Goal: Transaction & Acquisition: Purchase product/service

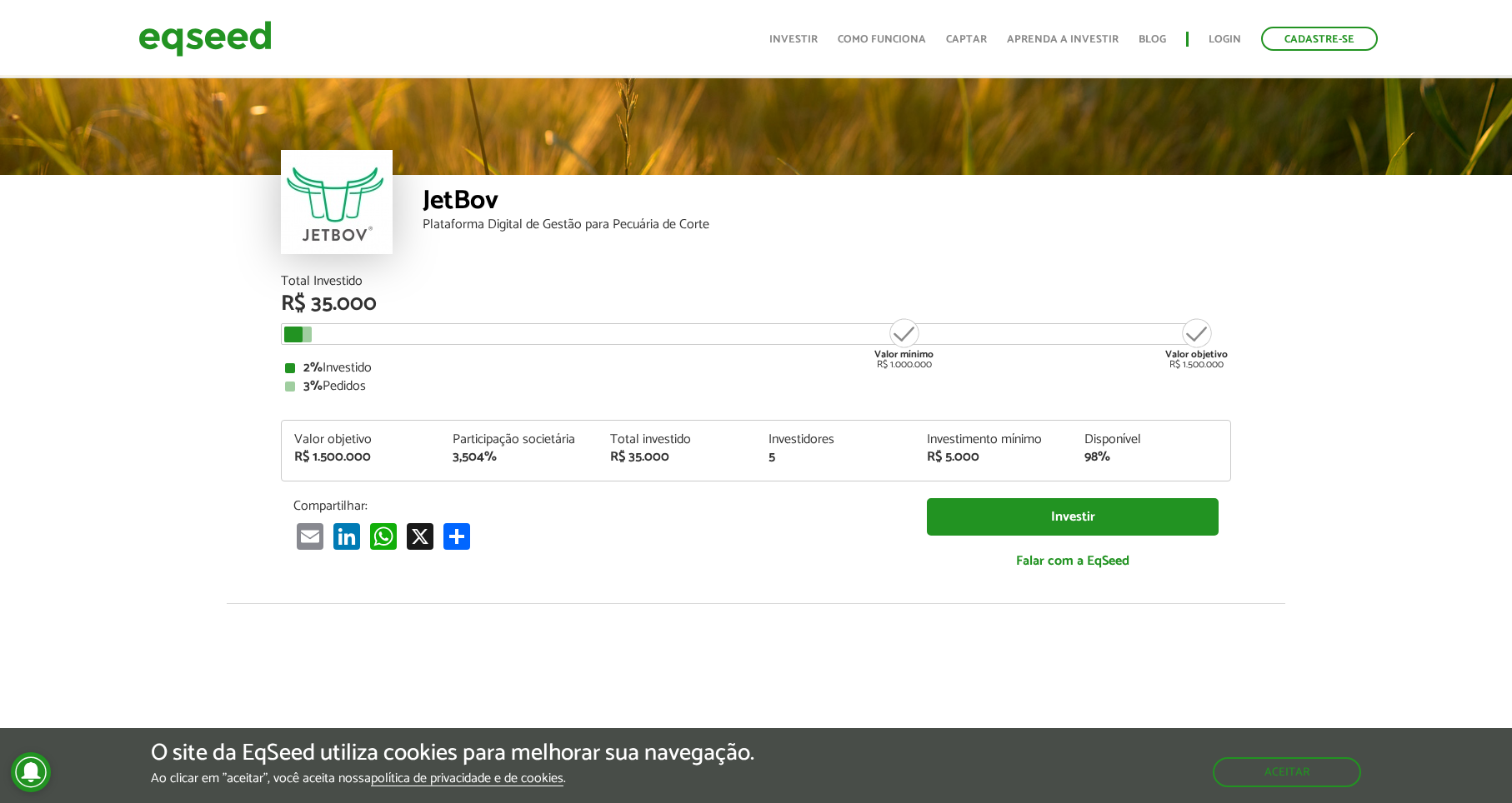
scroll to position [2007, 0]
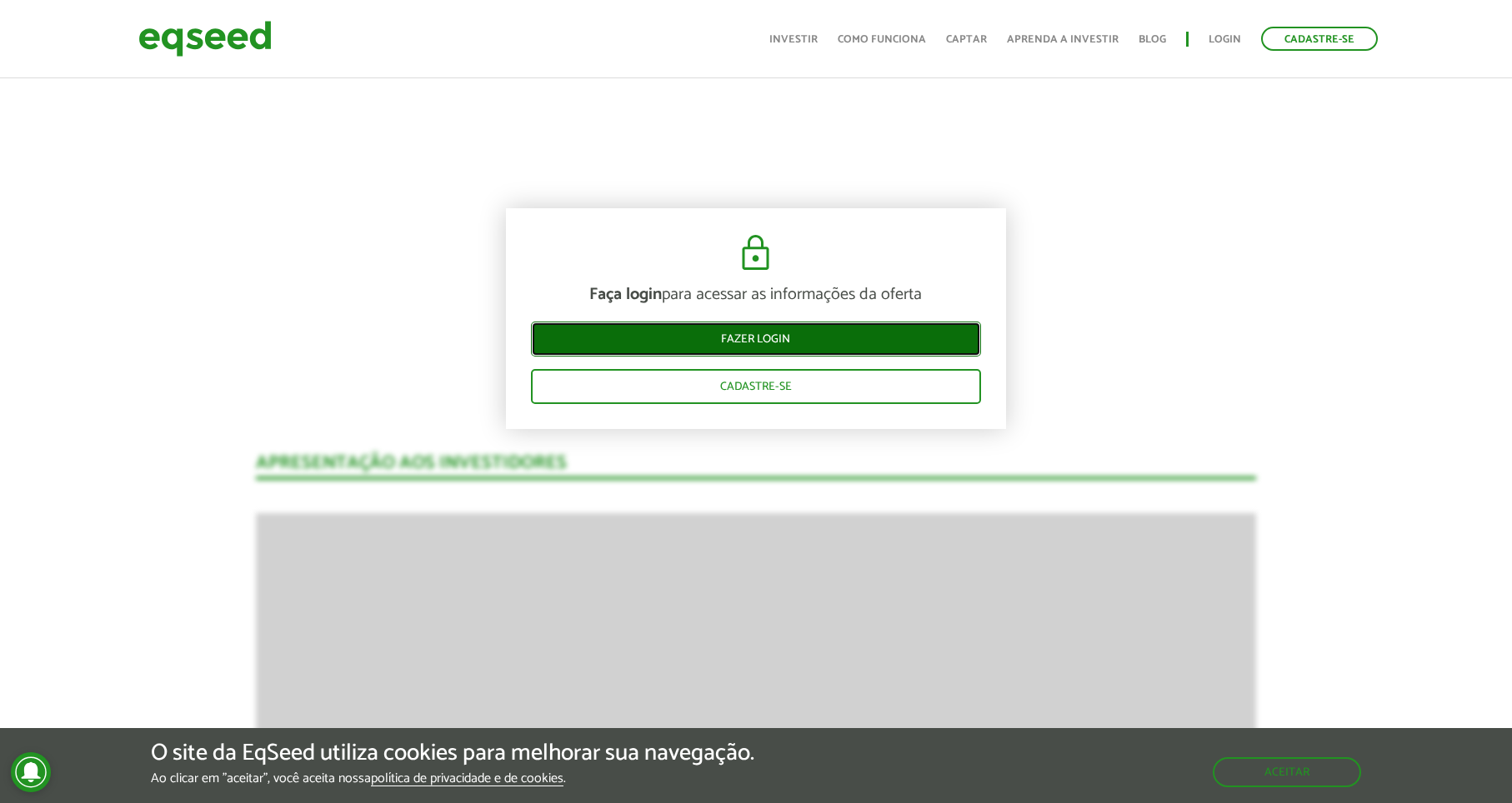
click at [751, 339] on link "Fazer login" at bounding box center [756, 339] width 450 height 35
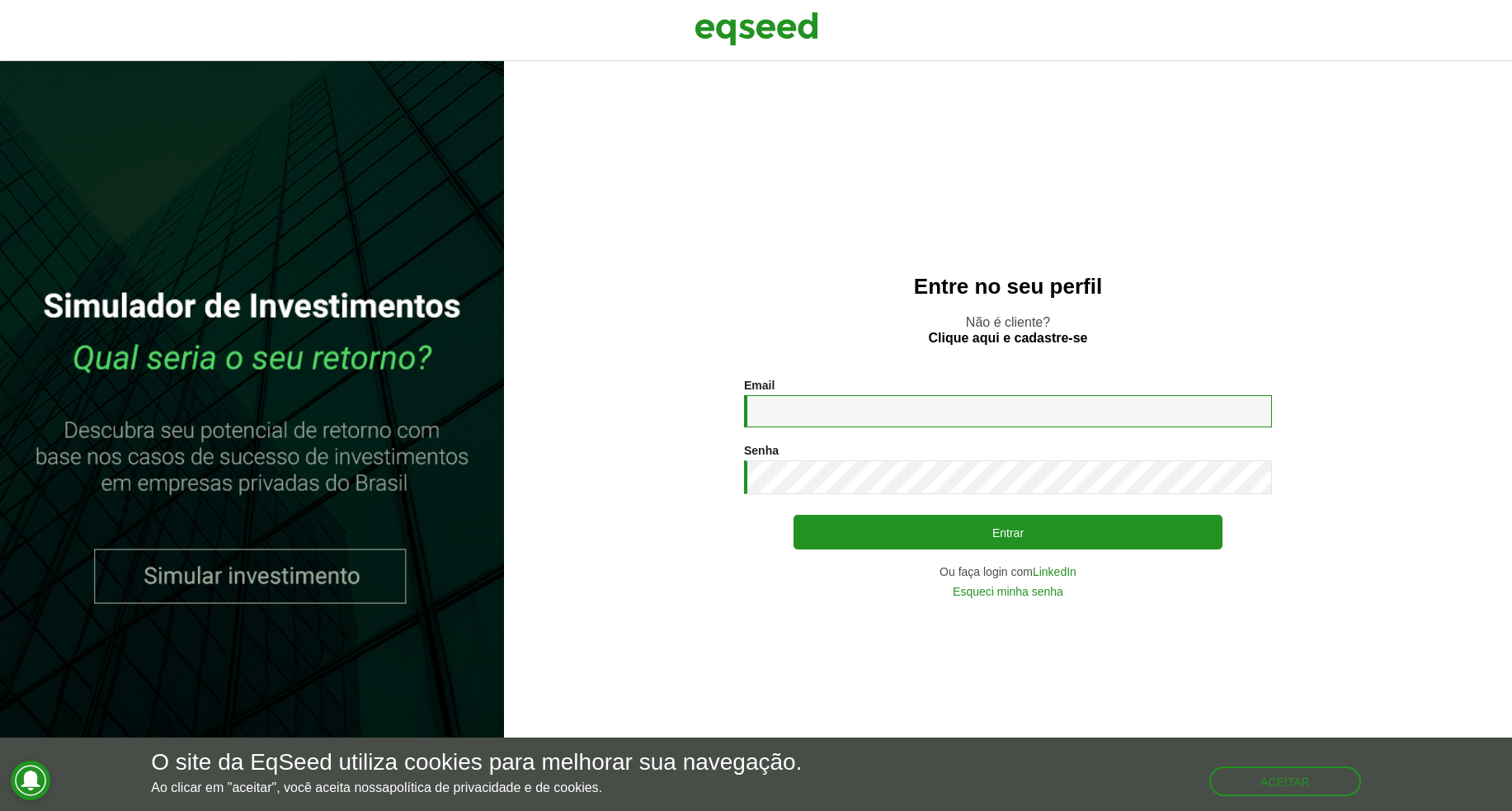
click at [802, 410] on input "Email *" at bounding box center [1008, 411] width 528 height 32
type input "**********"
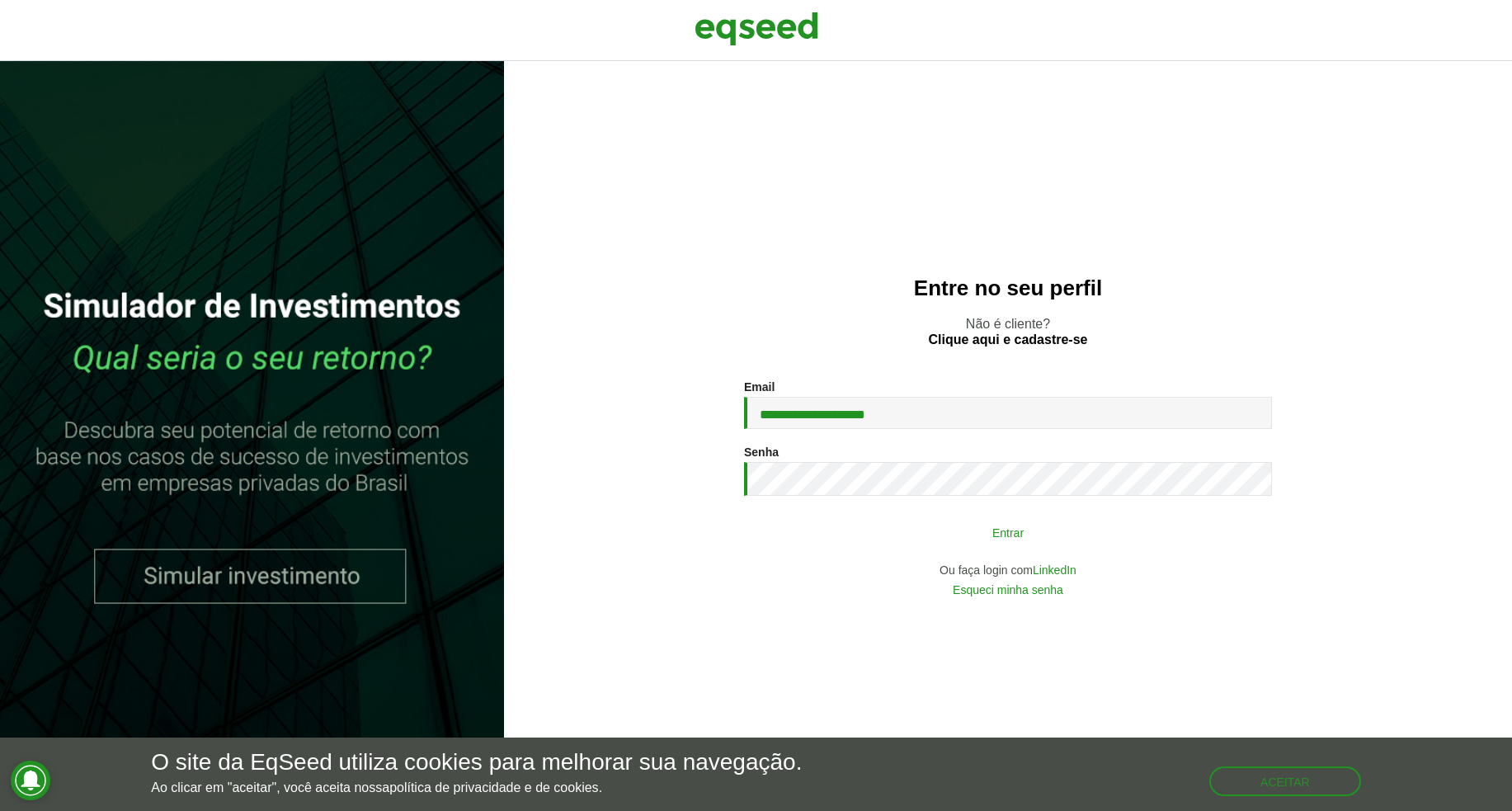
click at [1009, 533] on button "Entrar" at bounding box center [1007, 532] width 429 height 32
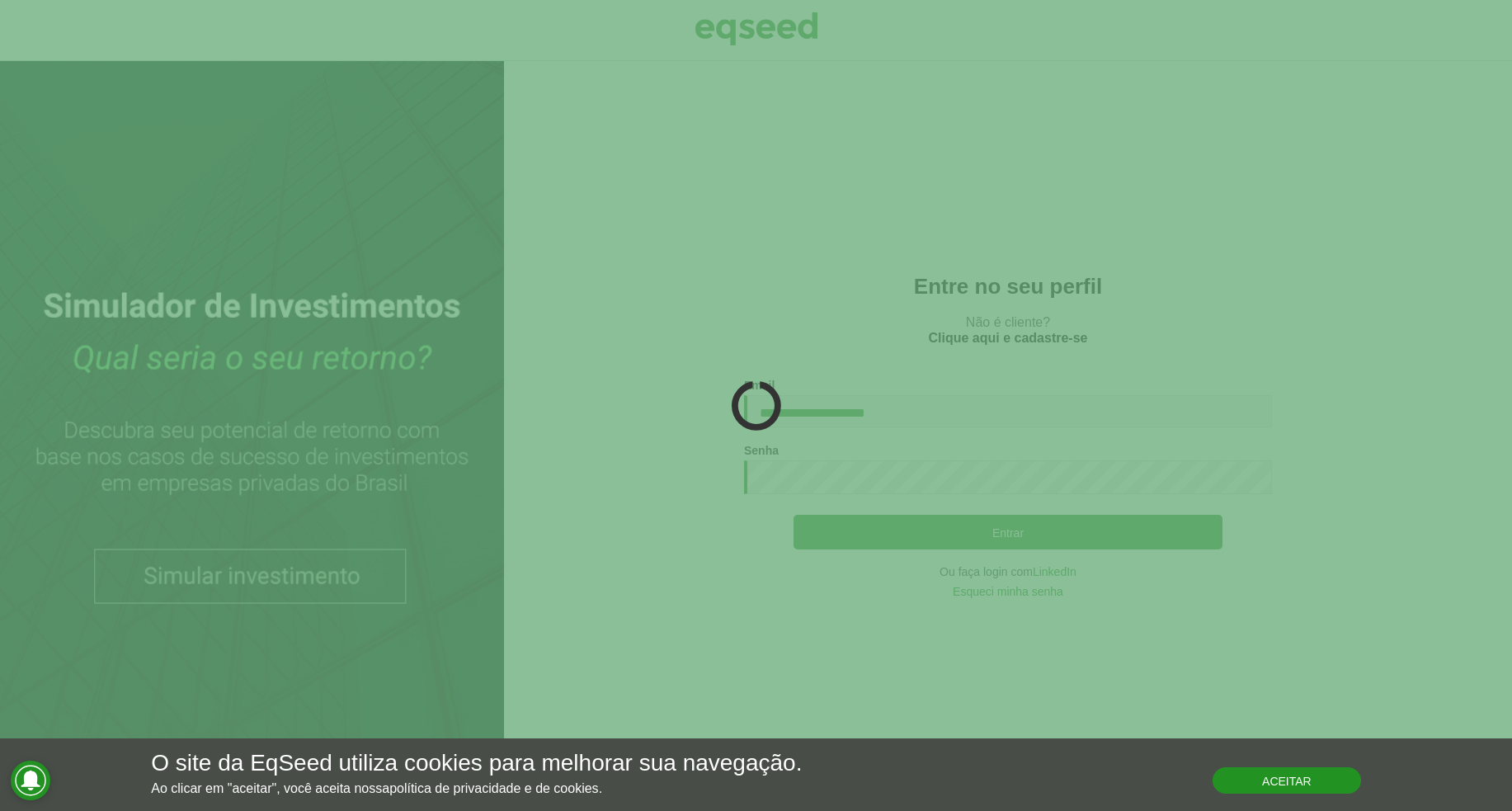
click at [1238, 773] on button "Aceitar" at bounding box center [1286, 780] width 148 height 26
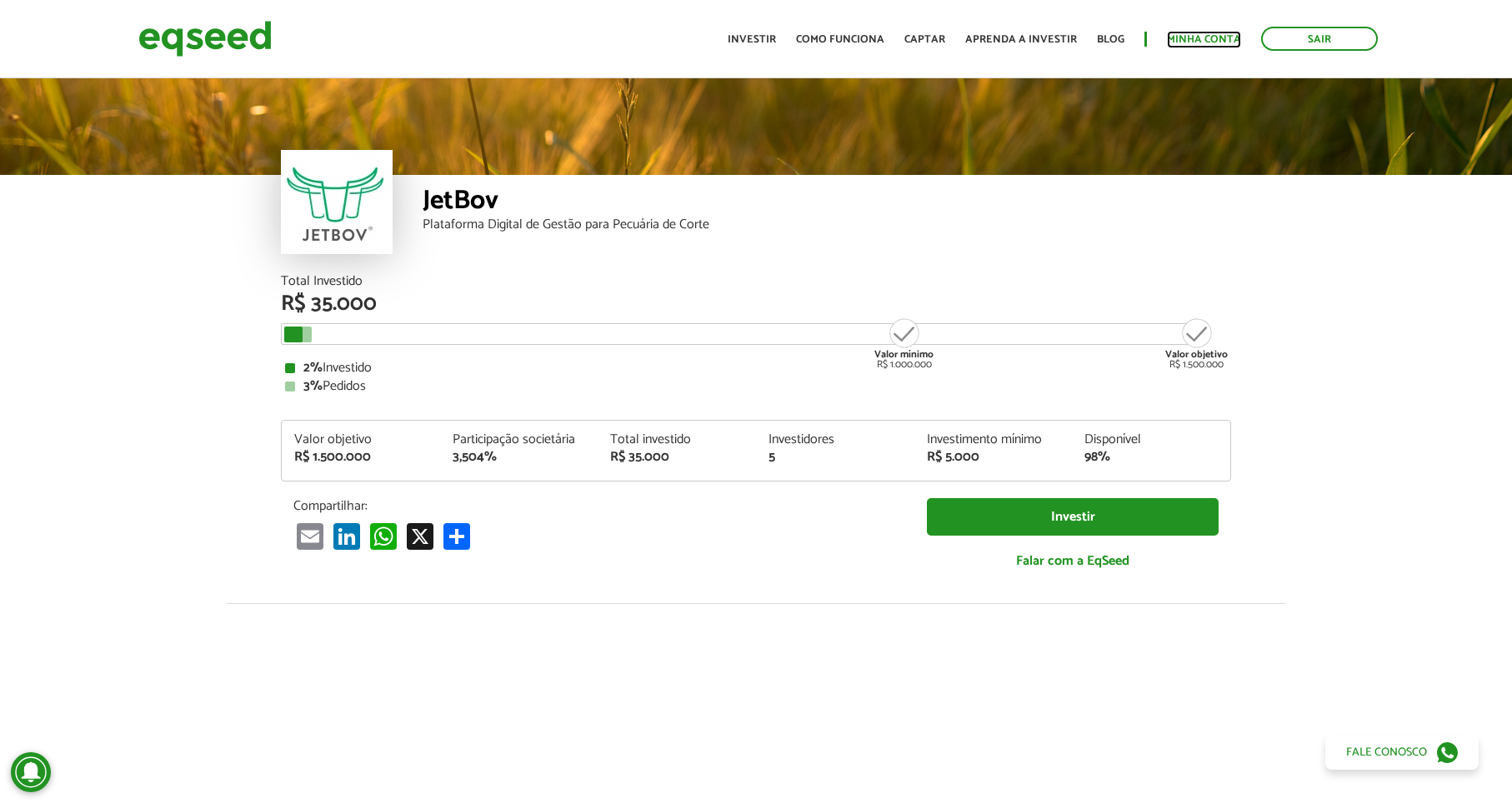
click at [1190, 38] on link "Minha conta" at bounding box center [1204, 40] width 74 height 11
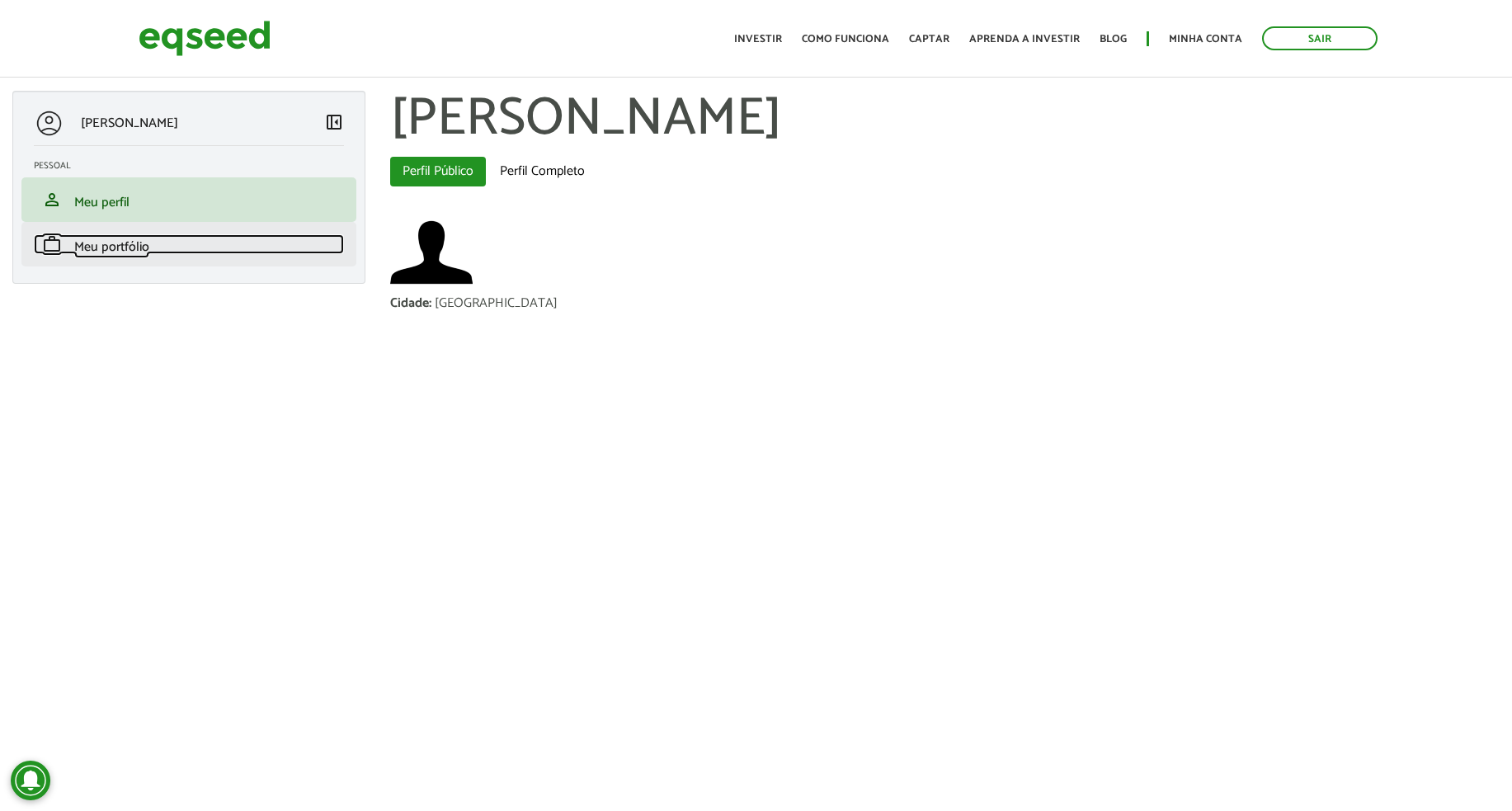
click at [112, 244] on span "Meu portfólio" at bounding box center [112, 246] width 75 height 22
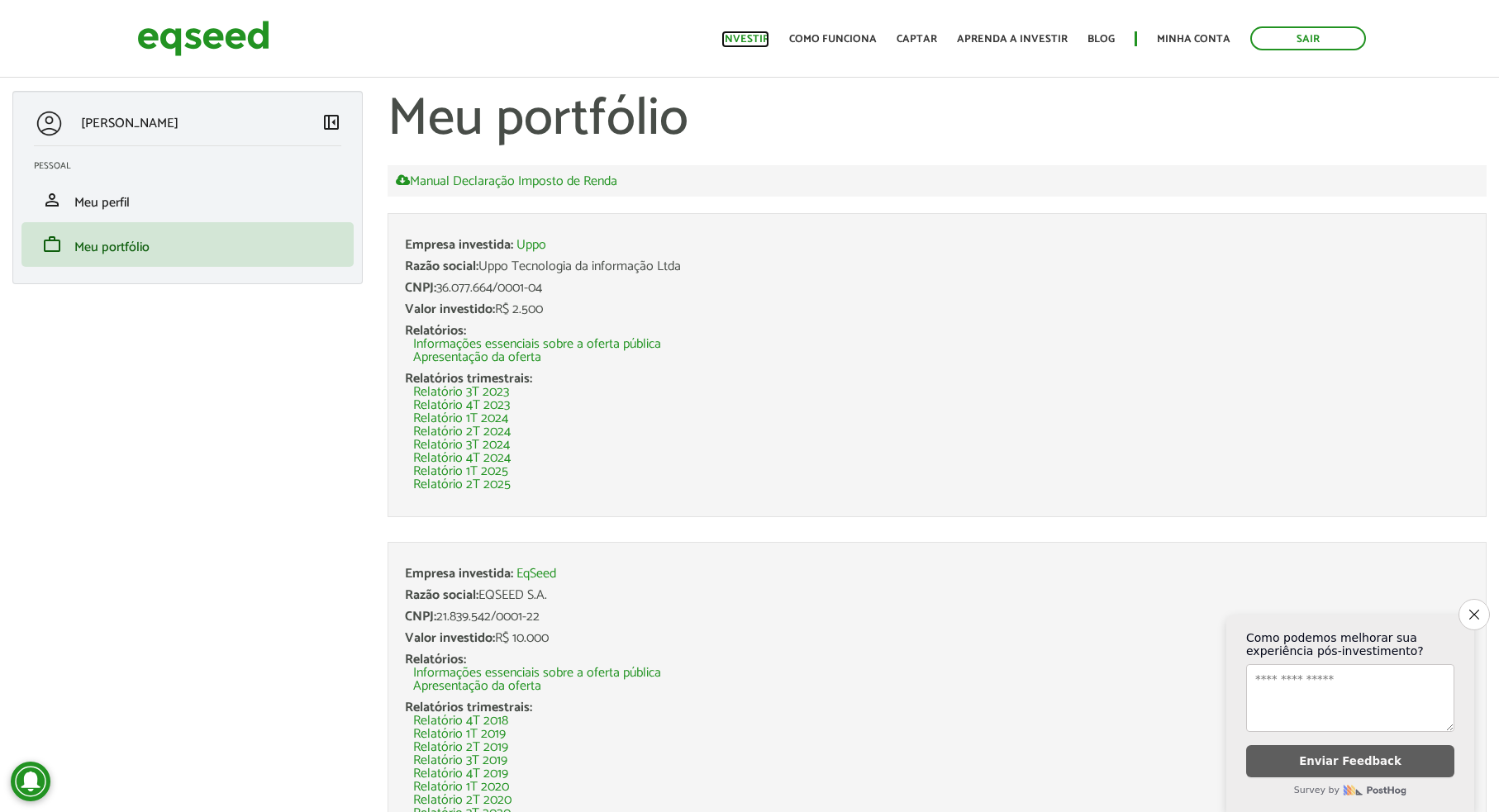
click at [757, 38] on link "Investir" at bounding box center [745, 40] width 48 height 11
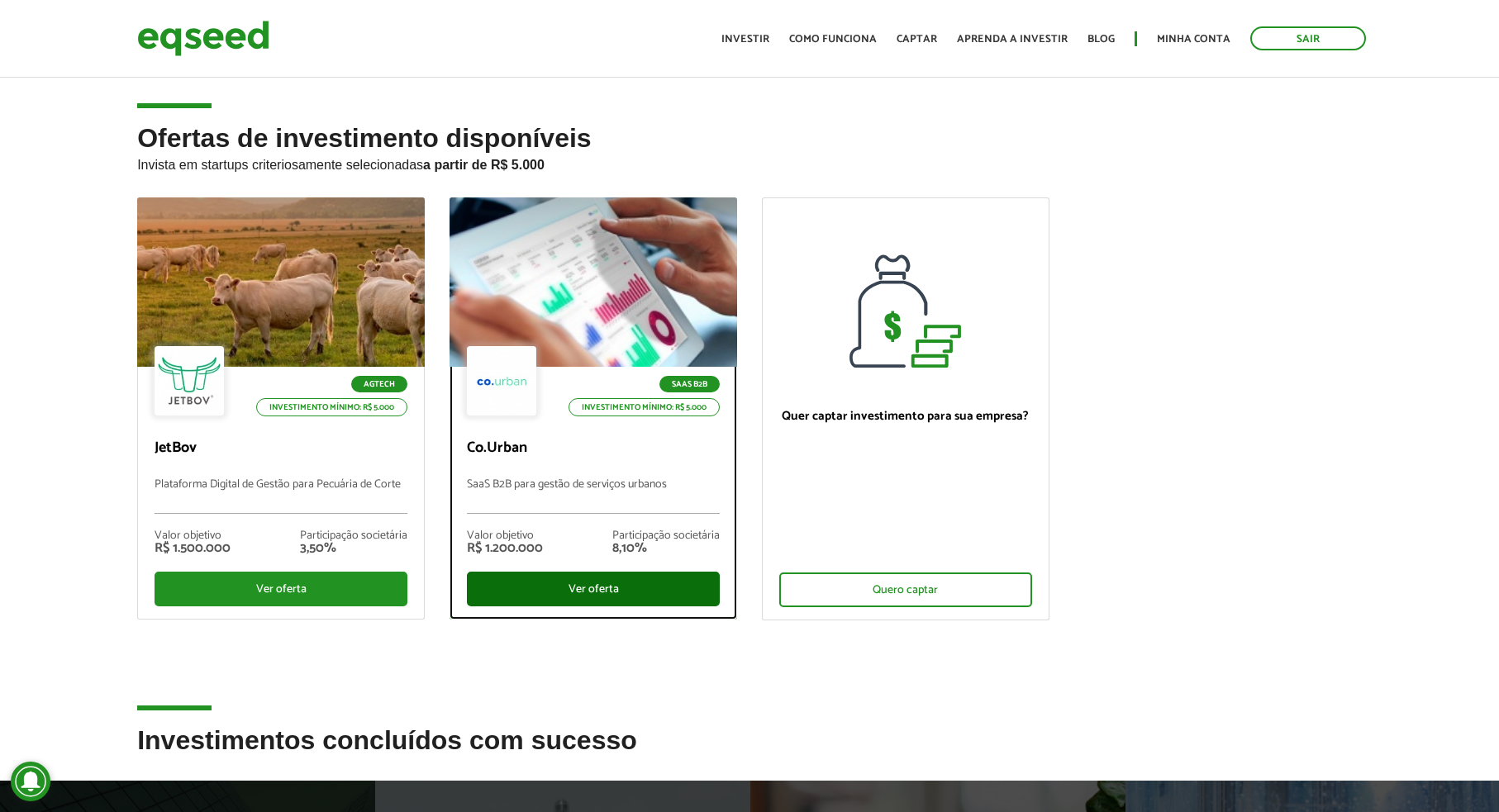
click at [577, 593] on div "Ver oferta" at bounding box center [594, 589] width 253 height 35
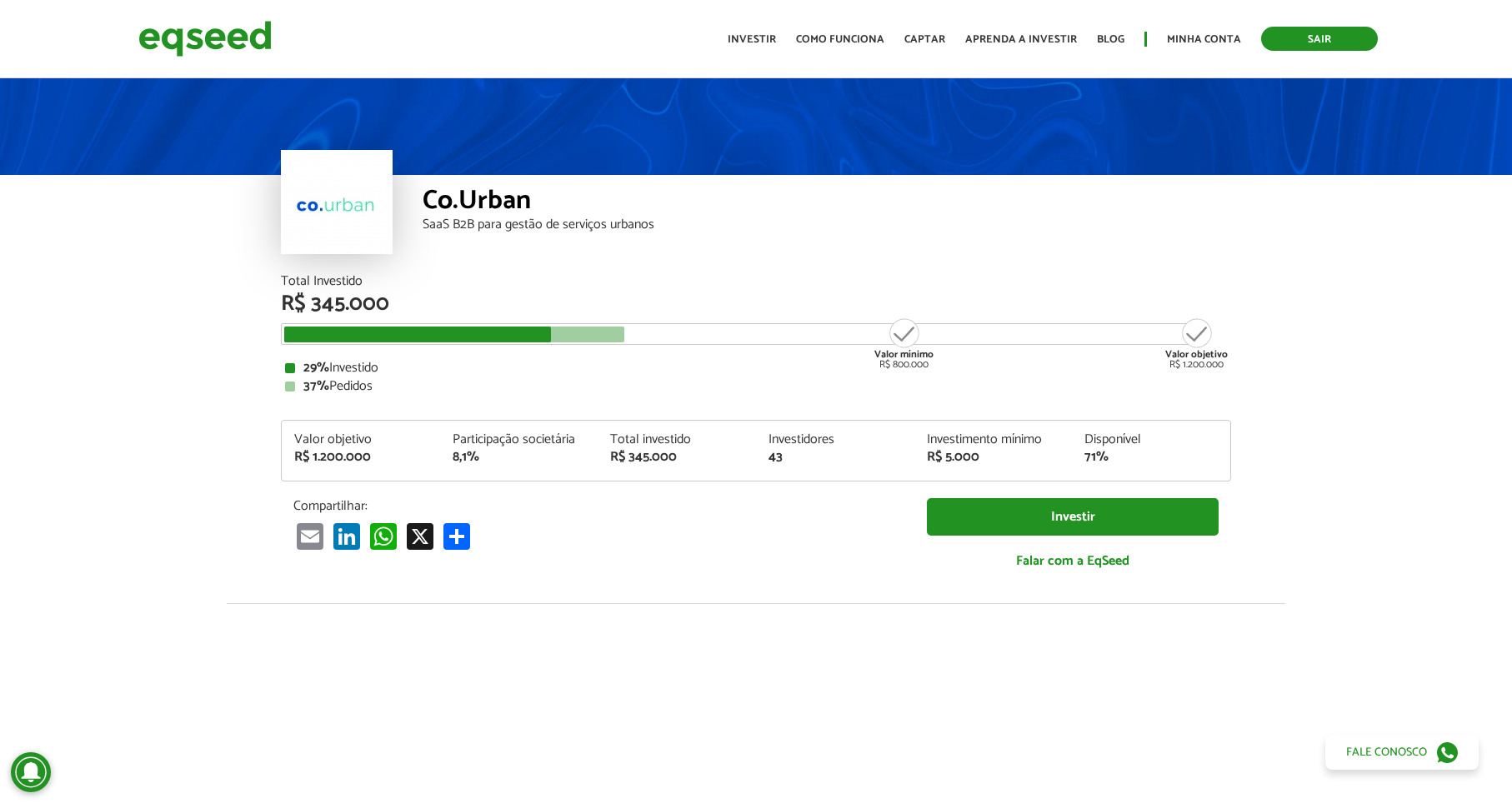
click at [1317, 37] on link "Sair" at bounding box center [1319, 38] width 117 height 24
